Goal: Task Accomplishment & Management: Complete application form

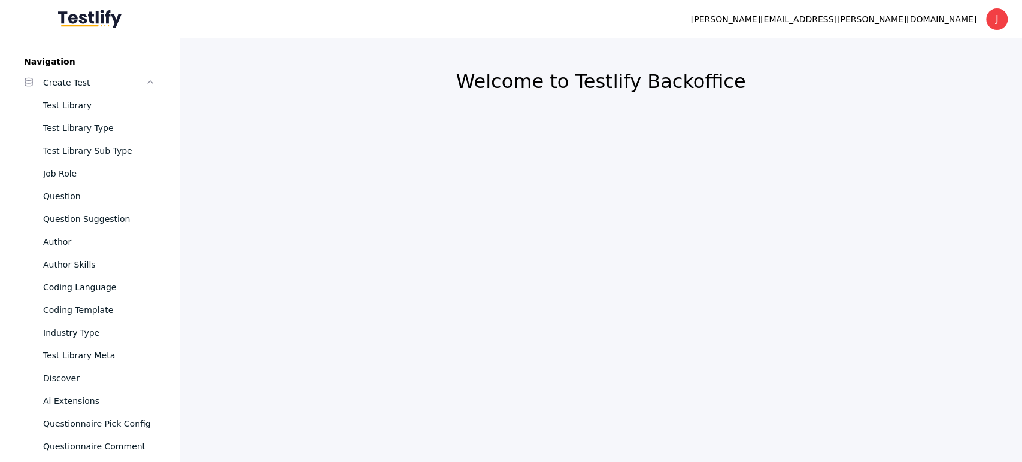
scroll to position [1166, 0]
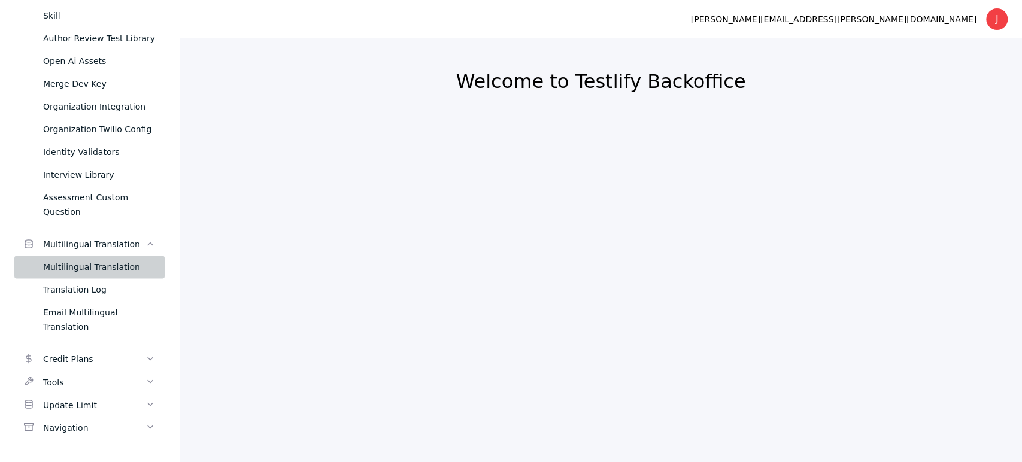
click at [90, 266] on div "Multilingual Translation" at bounding box center [99, 267] width 112 height 14
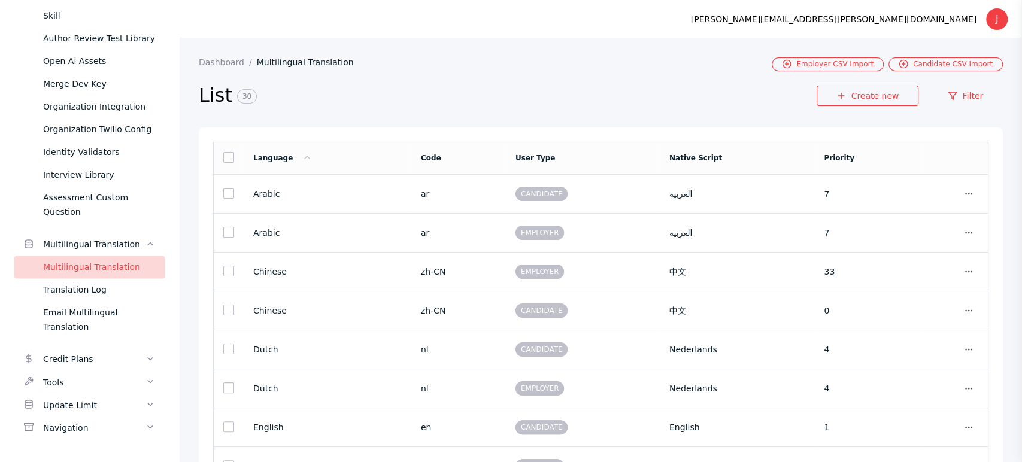
click at [870, 108] on section "Create new Filter" at bounding box center [910, 104] width 186 height 37
click at [869, 99] on link "Create new" at bounding box center [868, 96] width 102 height 20
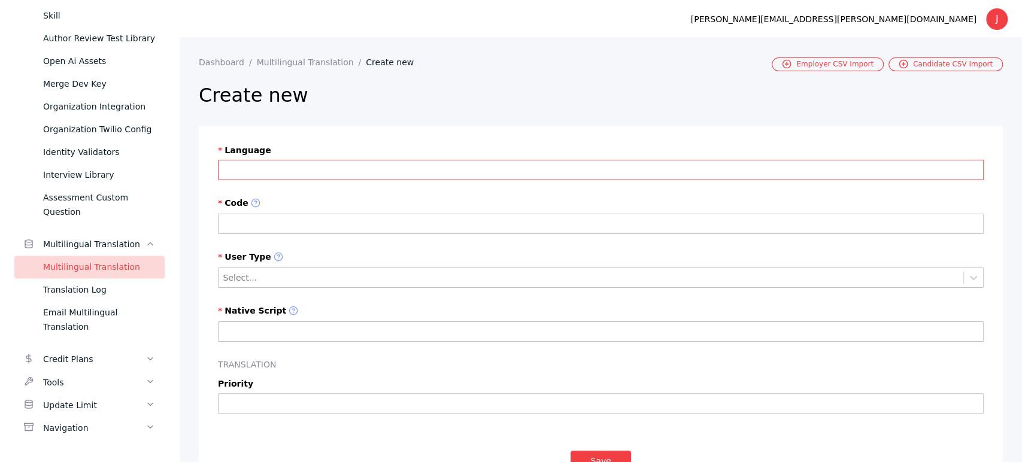
click at [250, 176] on input "Language" at bounding box center [601, 170] width 766 height 20
click at [327, 171] on input "Language" at bounding box center [601, 170] width 766 height 20
paste input "**********"
drag, startPoint x: 324, startPoint y: 171, endPoint x: 253, endPoint y: 173, distance: 71.3
click at [253, 173] on input "**********" at bounding box center [601, 170] width 766 height 20
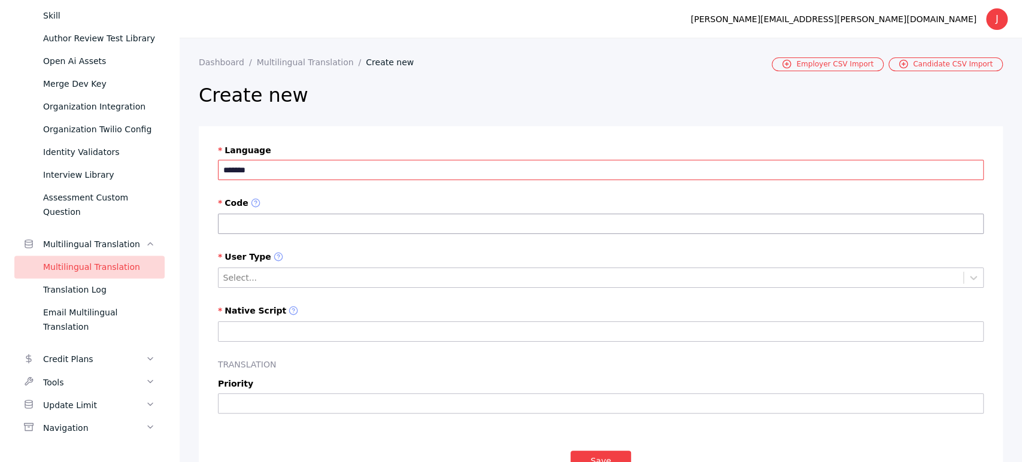
type input "*******"
click at [250, 220] on input "Code" at bounding box center [601, 224] width 766 height 20
paste input "****"
drag, startPoint x: 228, startPoint y: 229, endPoint x: 186, endPoint y: 234, distance: 42.2
click at [186, 234] on section "Dashboard Multilingual Translation Create new Employer CSV Import Candidate CSV…" at bounding box center [601, 273] width 842 height 471
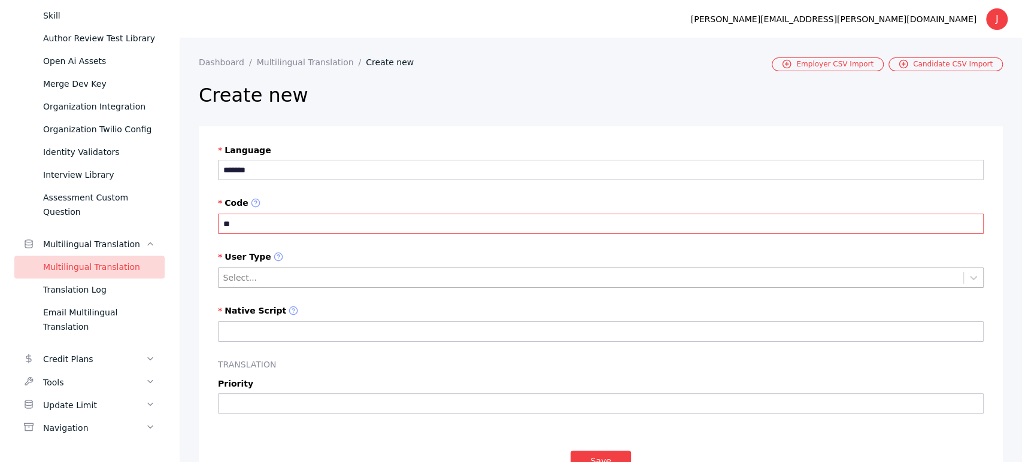
type input "**"
click at [244, 283] on div at bounding box center [591, 277] width 736 height 11
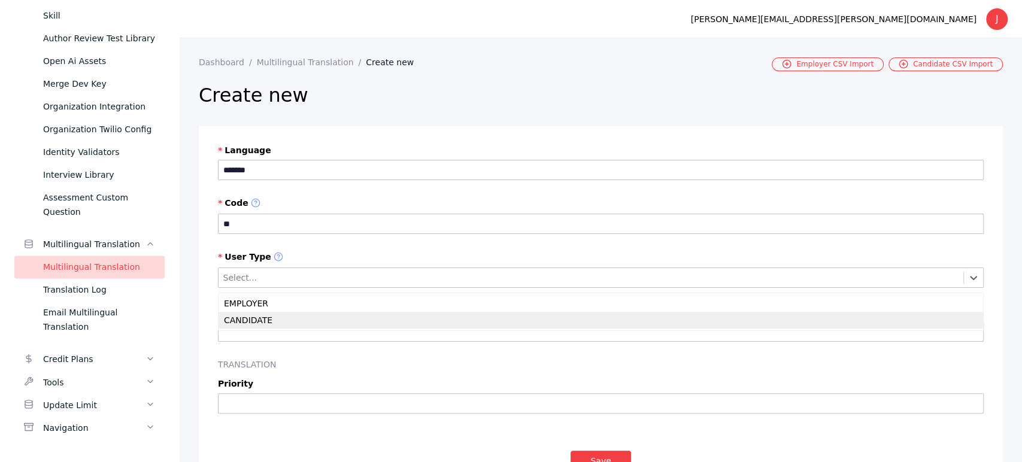
click at [262, 316] on div "CANDIDATE" at bounding box center [601, 320] width 765 height 17
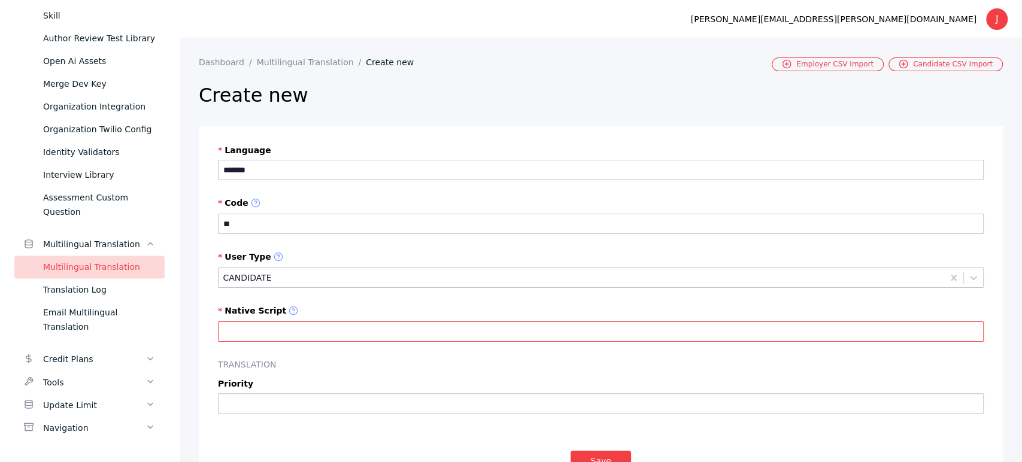
click at [266, 340] on input "Native Script" at bounding box center [601, 332] width 766 height 20
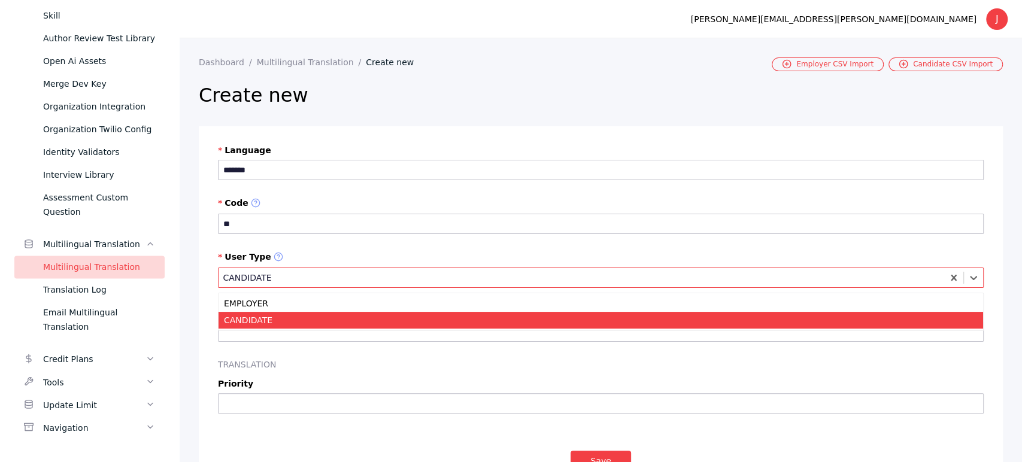
click at [257, 274] on div at bounding box center [581, 277] width 717 height 11
click at [257, 322] on div "CANDIDATE" at bounding box center [601, 320] width 765 height 17
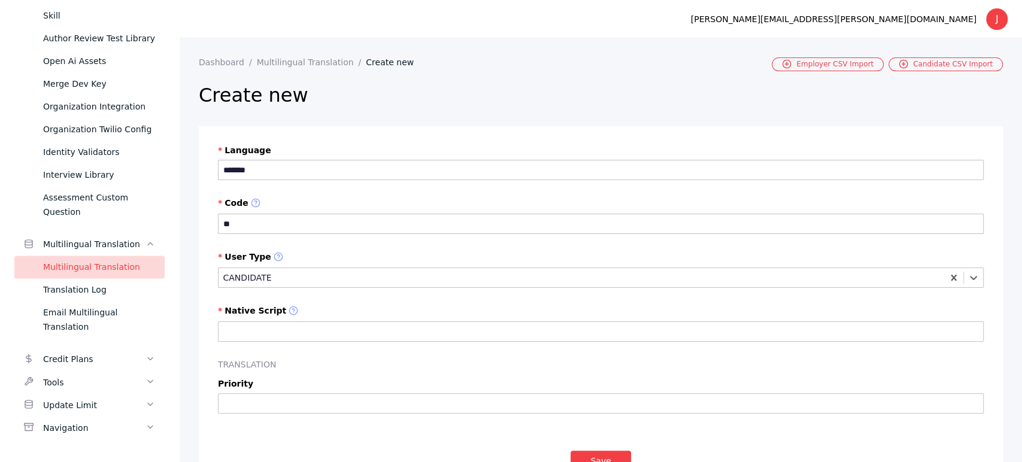
scroll to position [47, 0]
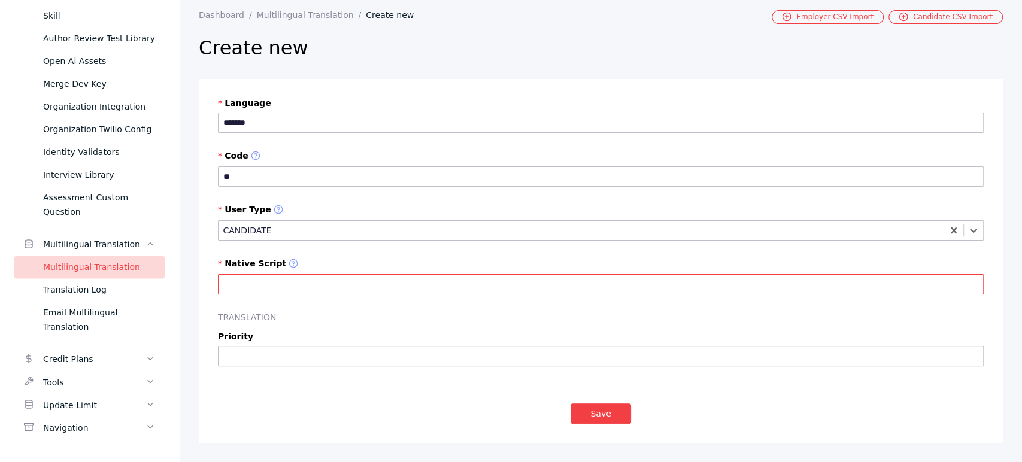
click at [253, 286] on input "Native Script" at bounding box center [601, 284] width 766 height 20
type input "*****"
click at [248, 360] on input "Priority" at bounding box center [601, 356] width 766 height 20
type input "**"
click at [586, 416] on button "Save" at bounding box center [601, 414] width 60 height 20
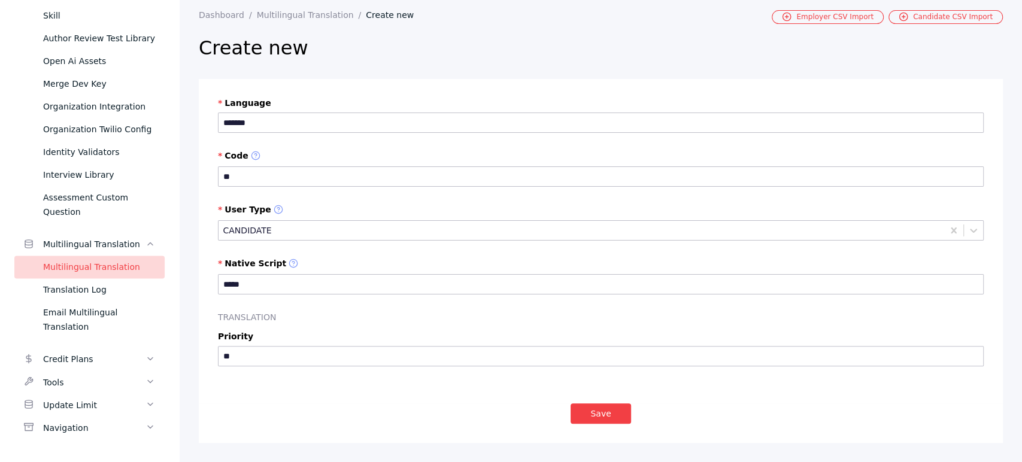
click at [436, 57] on h2 "Create new" at bounding box center [601, 48] width 804 height 24
click at [102, 270] on div "Multilingual Translation" at bounding box center [99, 267] width 112 height 14
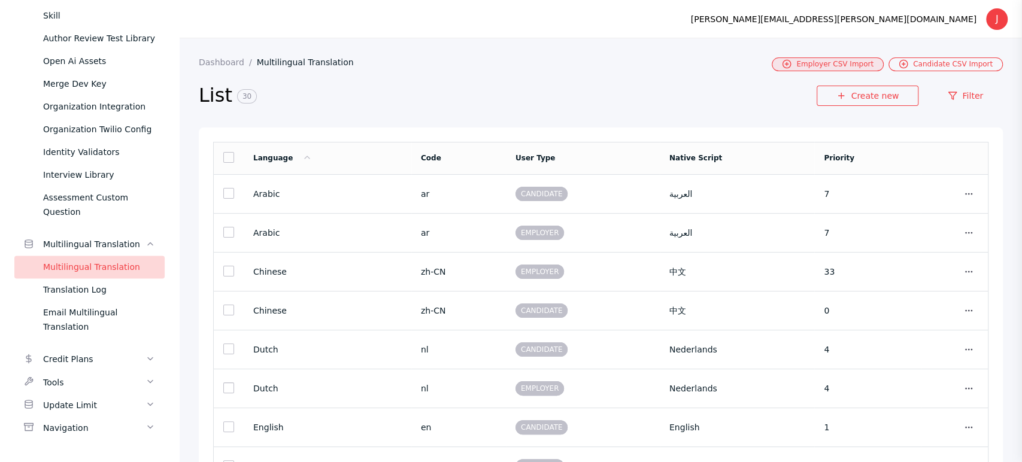
click at [860, 59] on link "Employer CSV Import" at bounding box center [828, 64] width 112 height 14
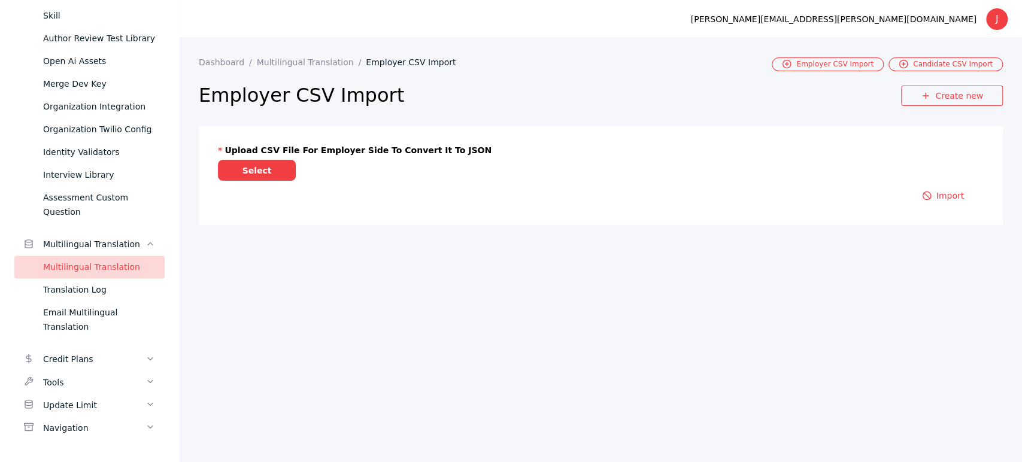
click at [265, 184] on section "Upload CSV file for Employer side to convert it to JSON Select Import" at bounding box center [601, 175] width 804 height 99
click at [265, 174] on label "Select" at bounding box center [257, 170] width 78 height 21
click at [0, 0] on input "Select" at bounding box center [0, 0] width 0 height 0
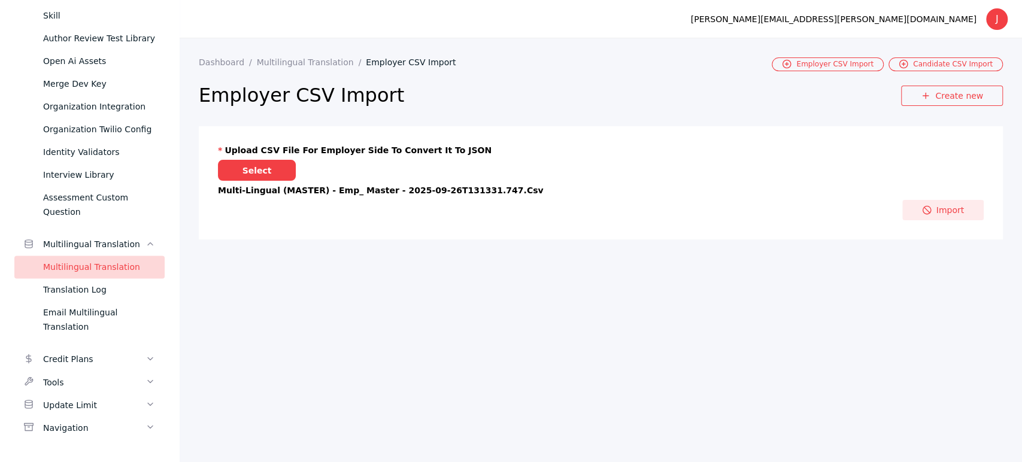
click at [948, 214] on button "Import" at bounding box center [942, 210] width 81 height 20
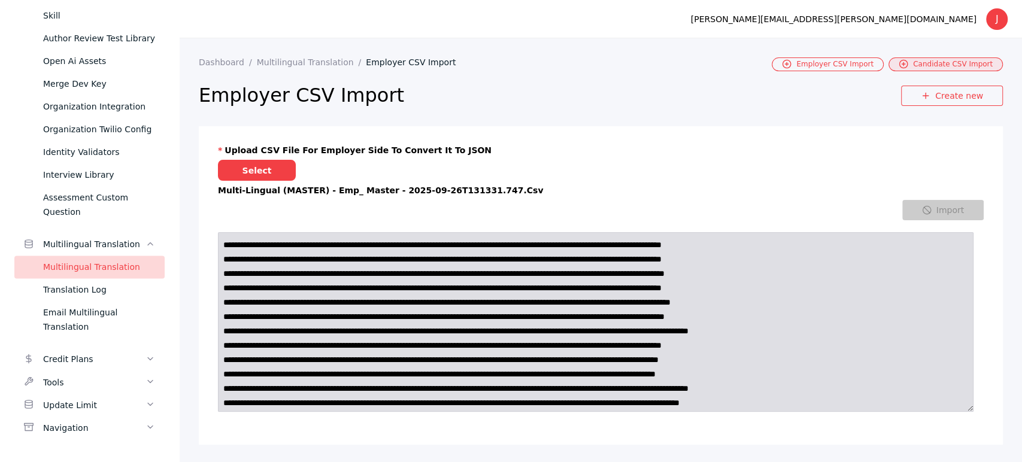
drag, startPoint x: 932, startPoint y: 60, endPoint x: 942, endPoint y: 156, distance: 95.7
click at [932, 60] on link "Candidate CSV Import" at bounding box center [946, 64] width 114 height 14
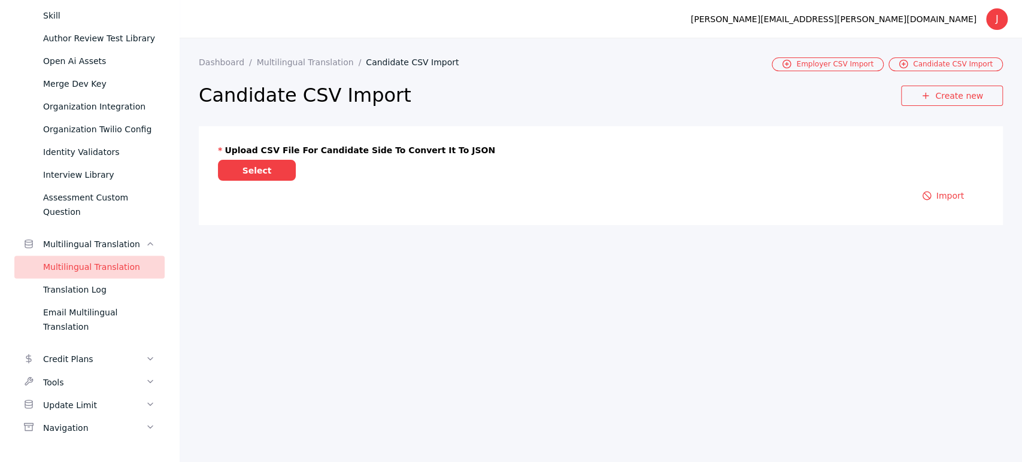
click at [242, 176] on label "Select" at bounding box center [257, 170] width 78 height 21
click at [0, 0] on input "Select" at bounding box center [0, 0] width 0 height 0
click at [283, 174] on label "Select" at bounding box center [257, 170] width 78 height 21
click at [0, 0] on input "Select" at bounding box center [0, 0] width 0 height 0
click at [255, 166] on label "Select" at bounding box center [257, 170] width 78 height 21
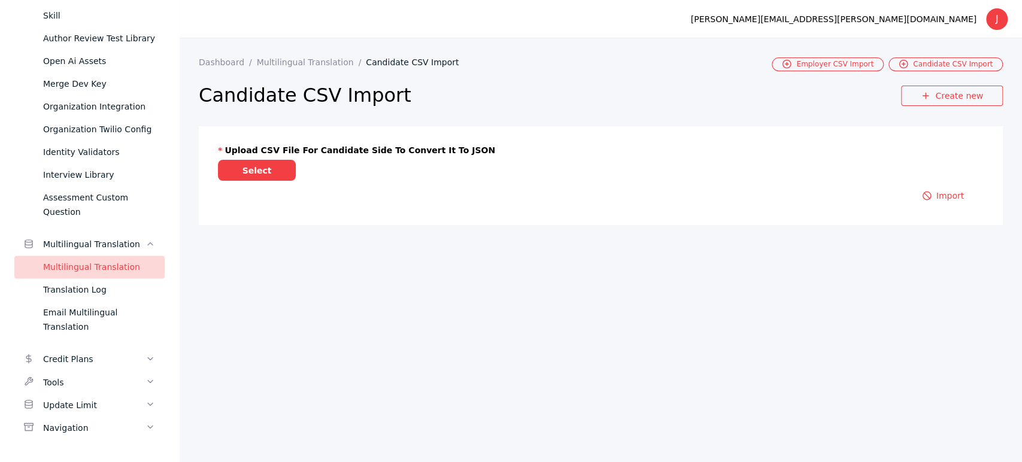
click at [0, 0] on input "Select" at bounding box center [0, 0] width 0 height 0
click at [947, 210] on button "Import" at bounding box center [942, 210] width 81 height 20
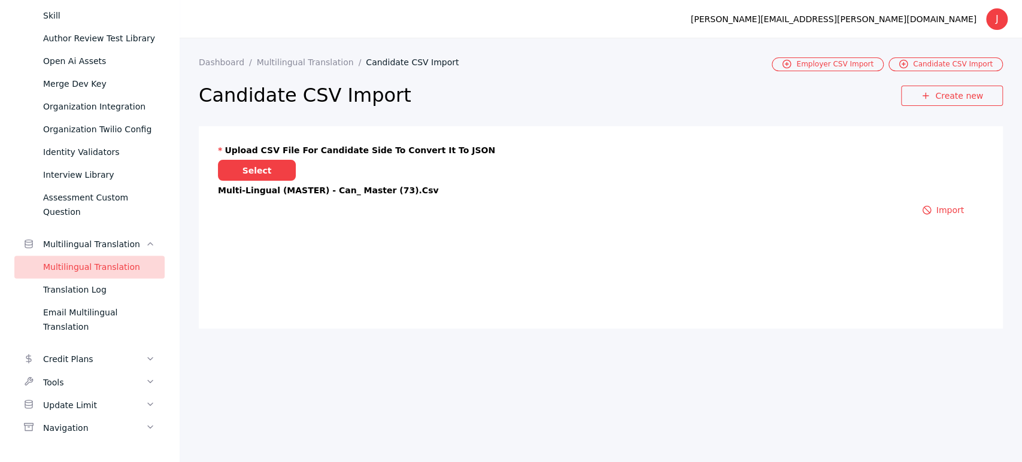
click at [1013, 453] on div at bounding box center [1013, 453] width 0 height 0
